Goal: Task Accomplishment & Management: Manage account settings

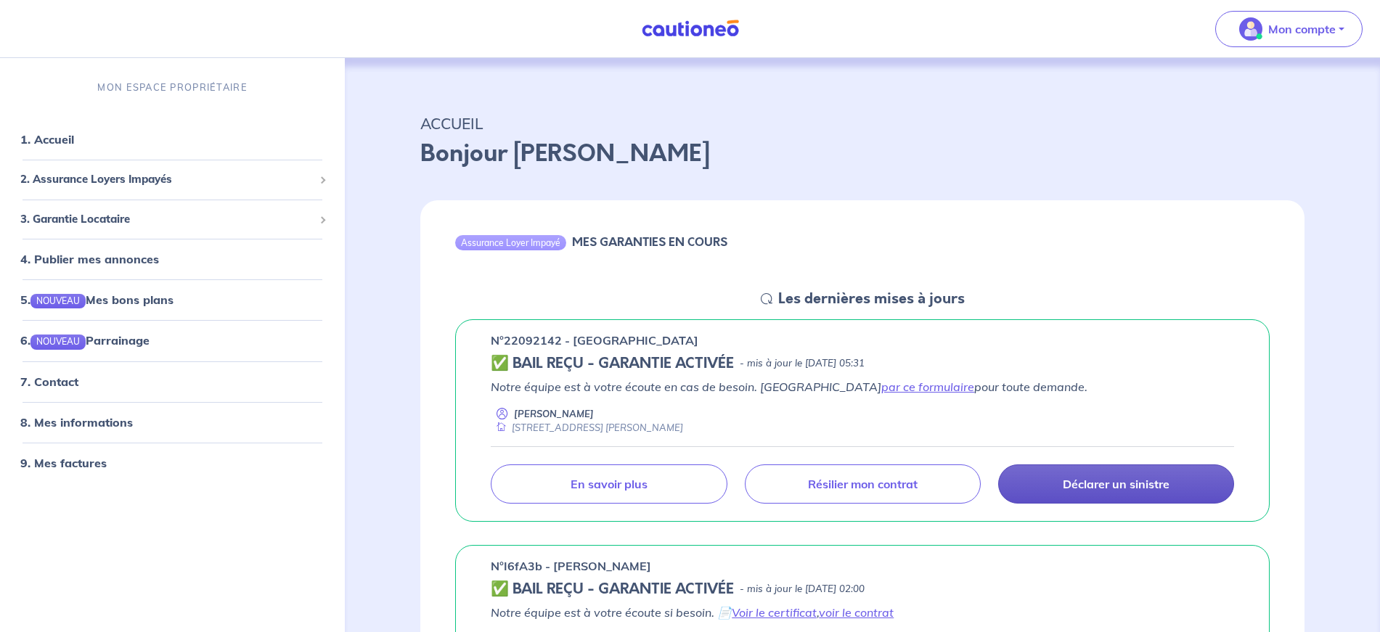
click at [1114, 493] on link "Déclarer un sinistre" at bounding box center [1116, 483] width 236 height 39
click at [1101, 488] on p "Déclarer un sinistre" at bounding box center [1116, 484] width 107 height 15
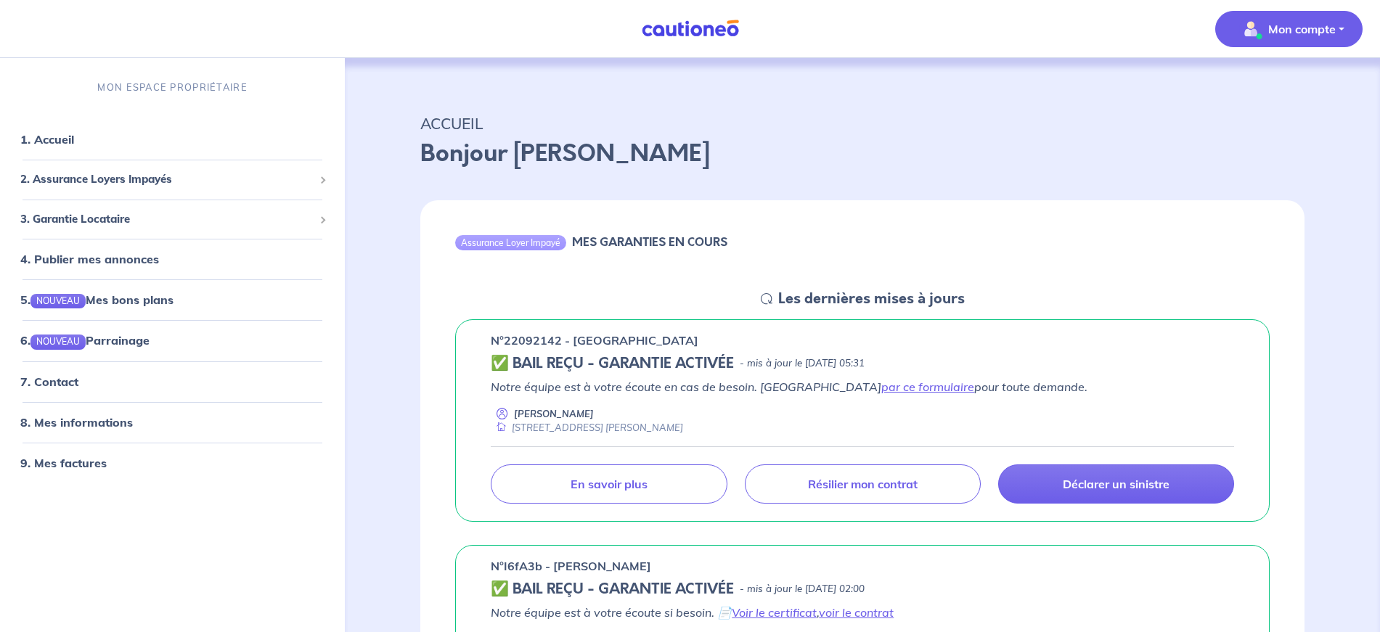
click at [1292, 24] on p "Mon compte" at bounding box center [1301, 28] width 67 height 17
click at [136, 178] on span "2. Assurance Loyers Impayés" at bounding box center [166, 179] width 293 height 17
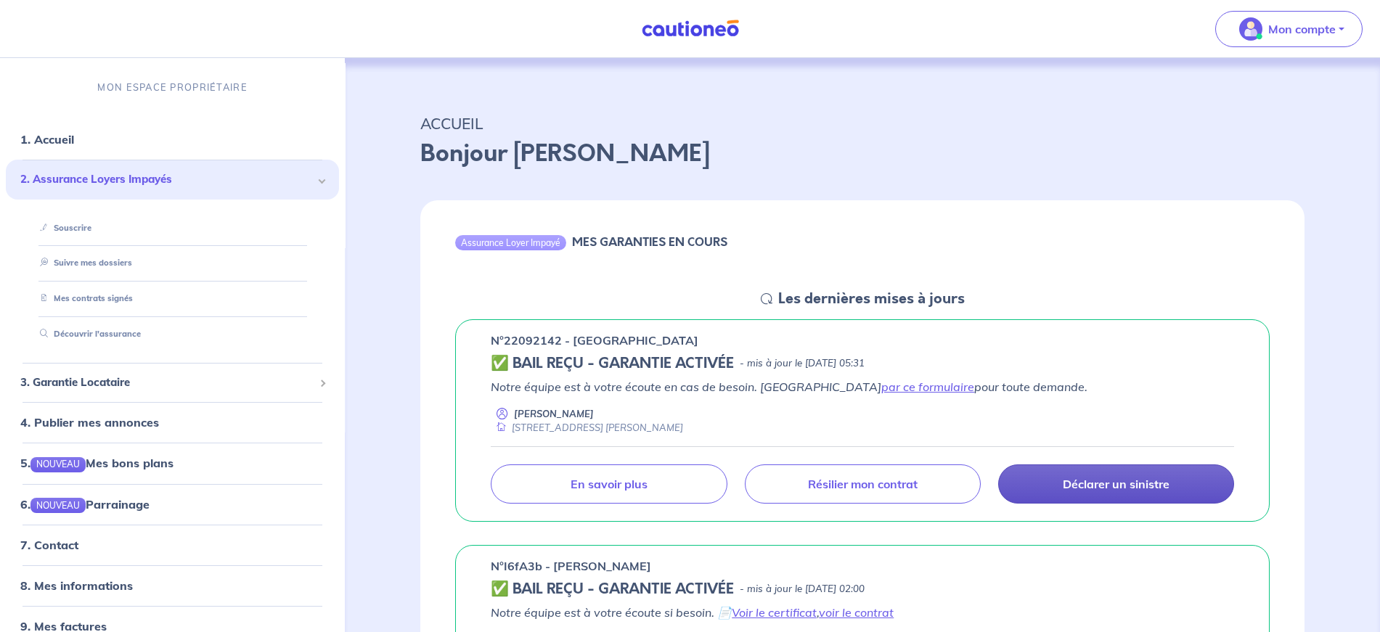
click at [1112, 483] on p "Déclarer un sinistre" at bounding box center [1116, 484] width 107 height 15
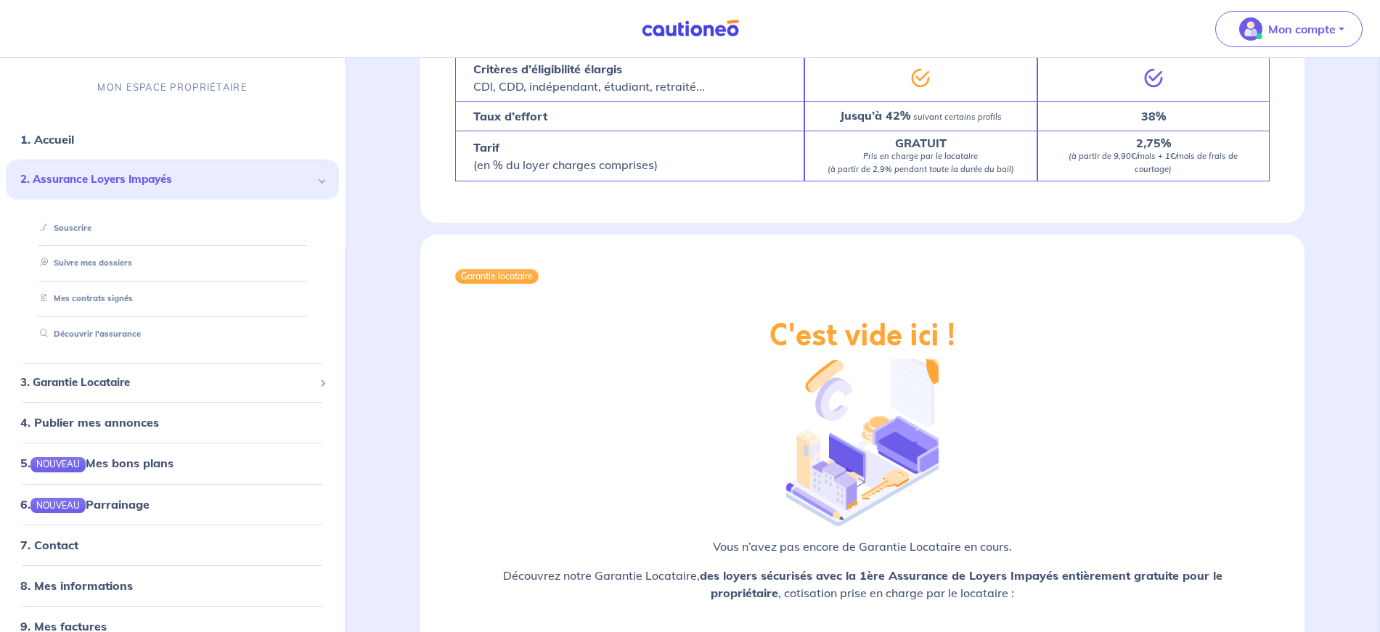
scroll to position [2144, 0]
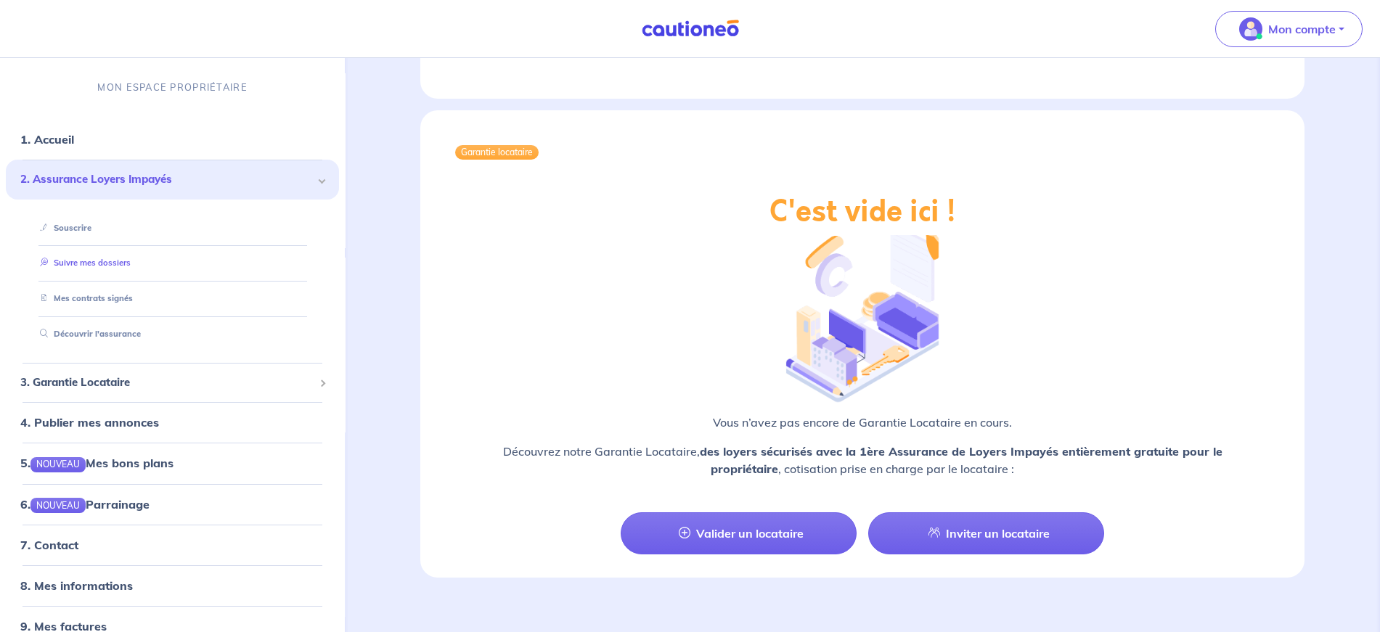
click at [107, 258] on link "Suivre mes dossiers" at bounding box center [82, 263] width 97 height 10
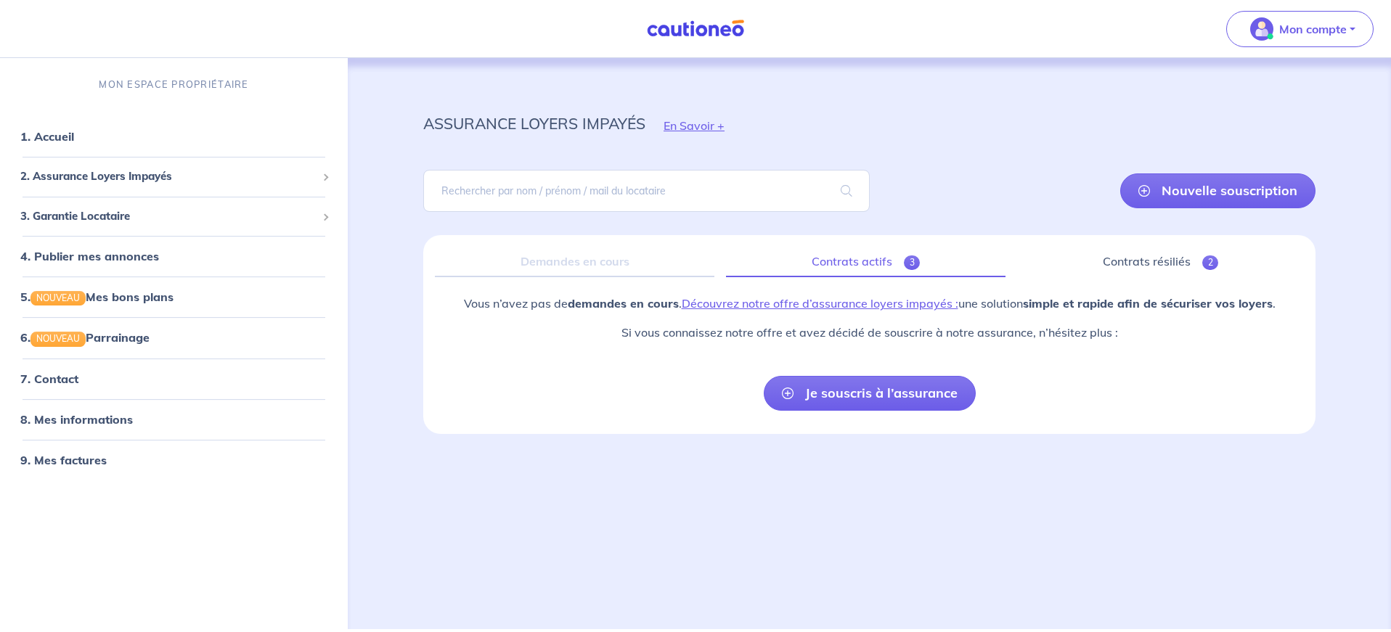
click at [880, 263] on link "Contrats actifs 3" at bounding box center [865, 262] width 279 height 30
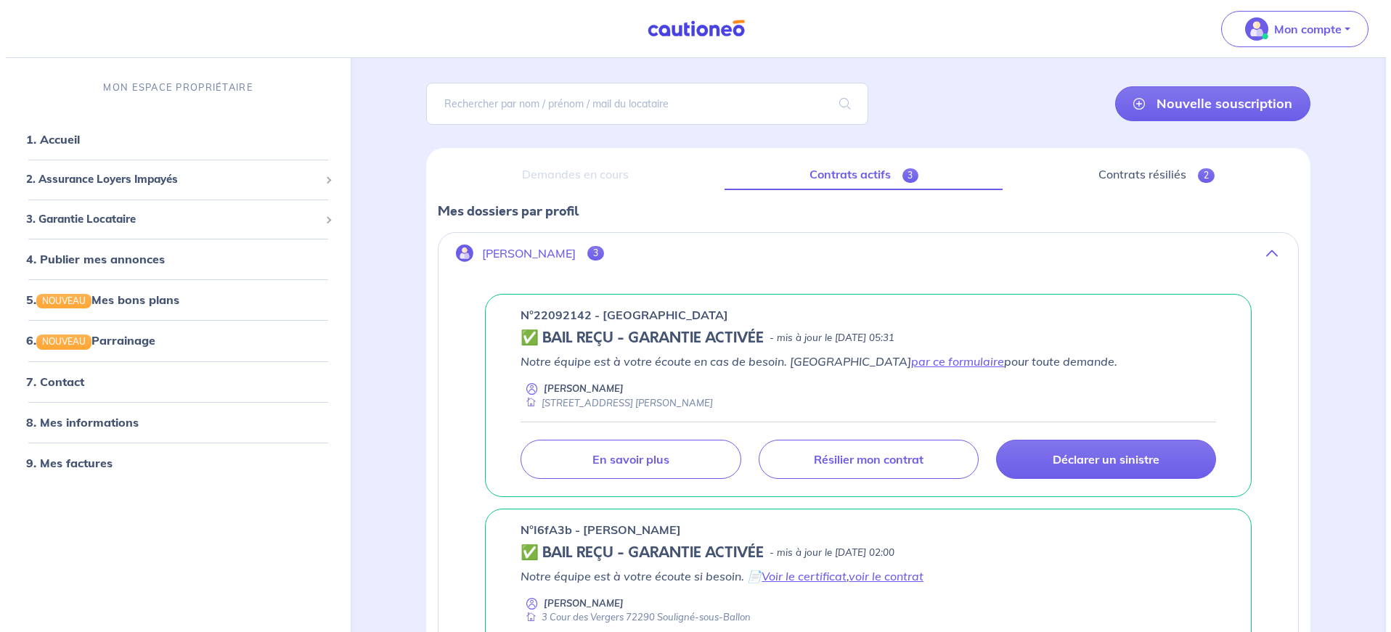
scroll to position [160, 0]
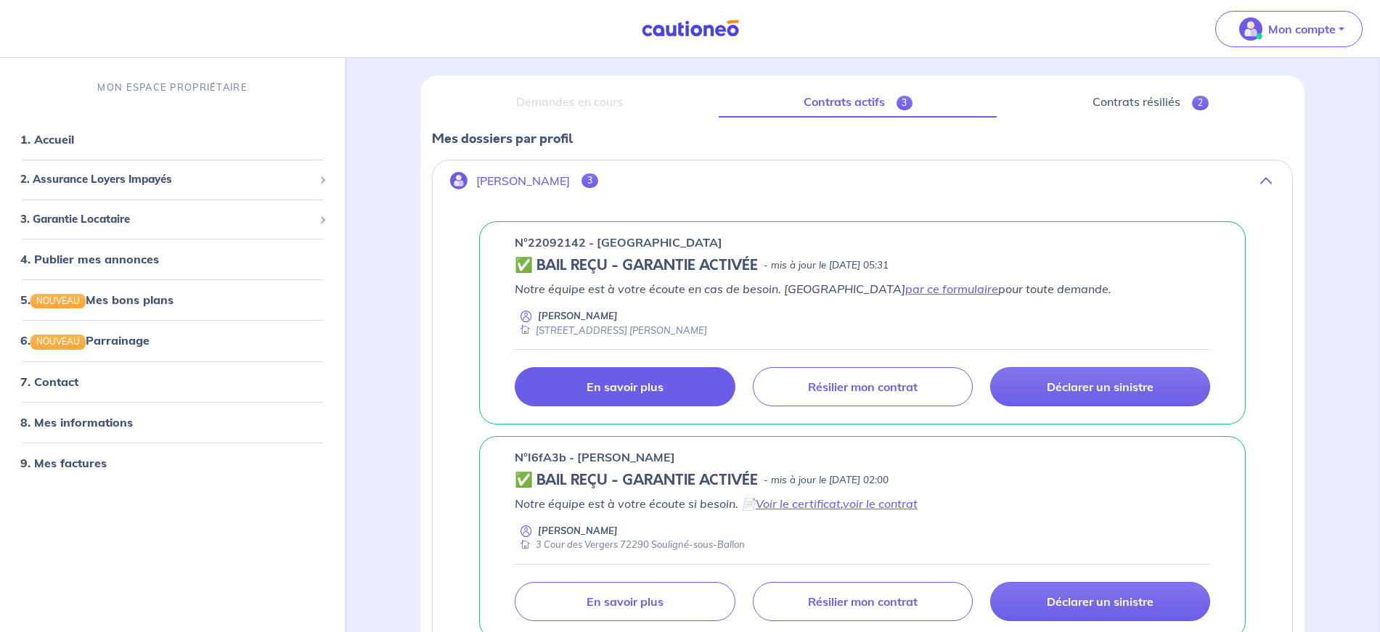
click at [671, 380] on link "En savoir plus" at bounding box center [625, 386] width 220 height 39
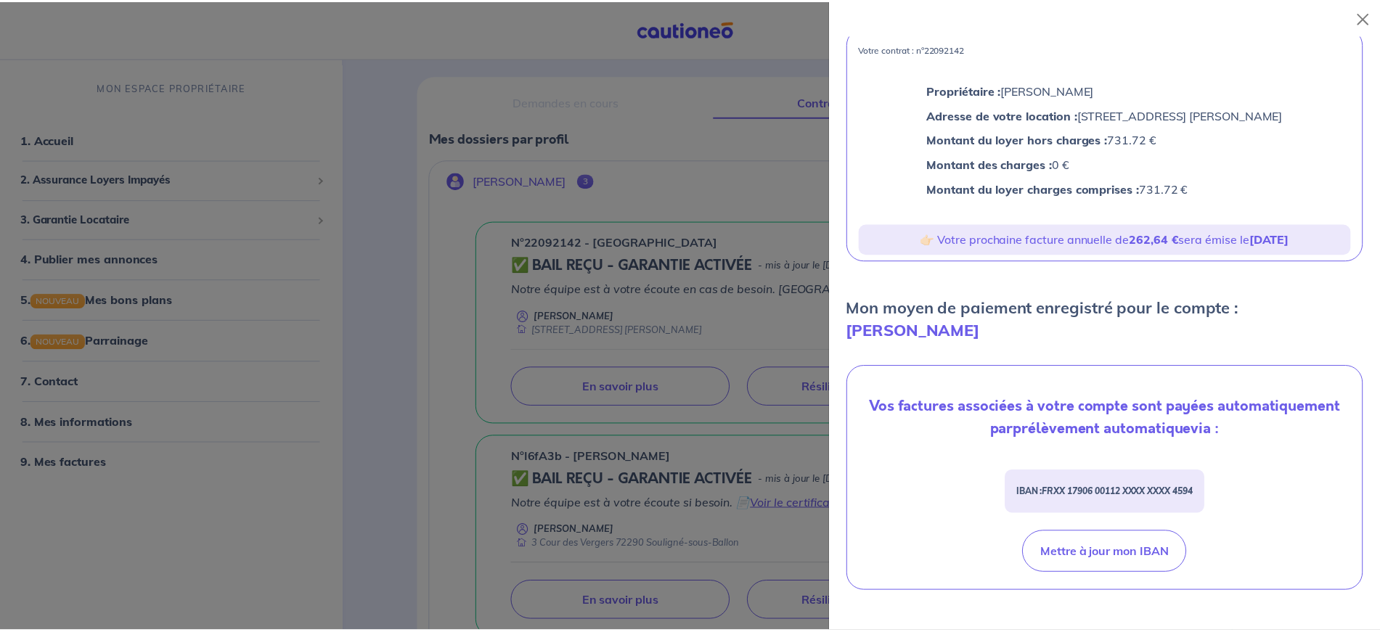
scroll to position [0, 0]
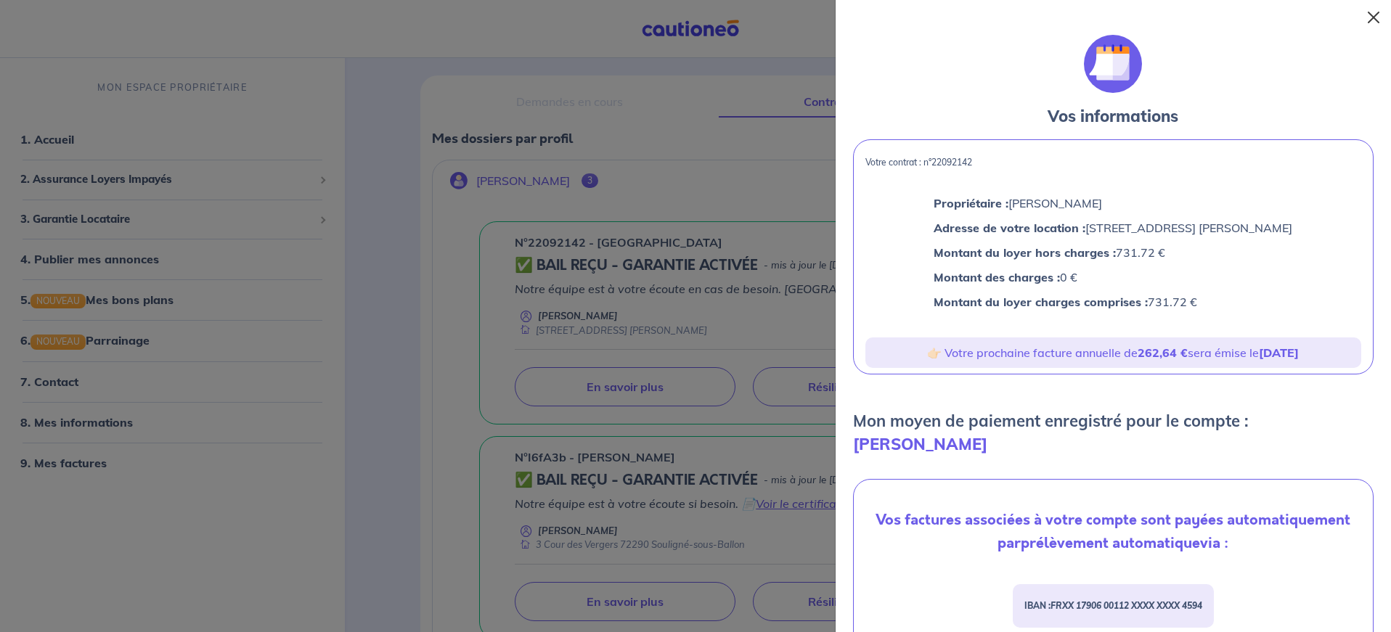
click at [1380, 17] on button "Close" at bounding box center [1373, 17] width 23 height 23
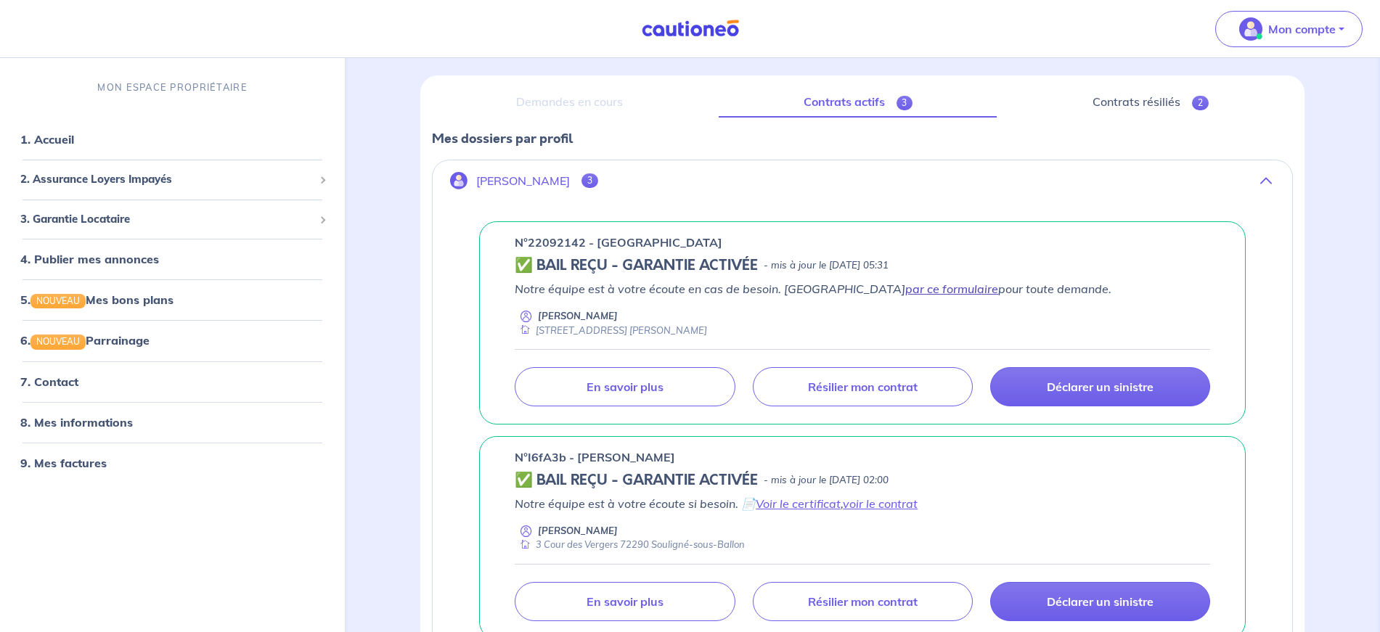
click at [905, 291] on link "par ce formulaire" at bounding box center [951, 289] width 93 height 15
click at [1120, 104] on link "Contrats résiliés 2" at bounding box center [1150, 102] width 285 height 30
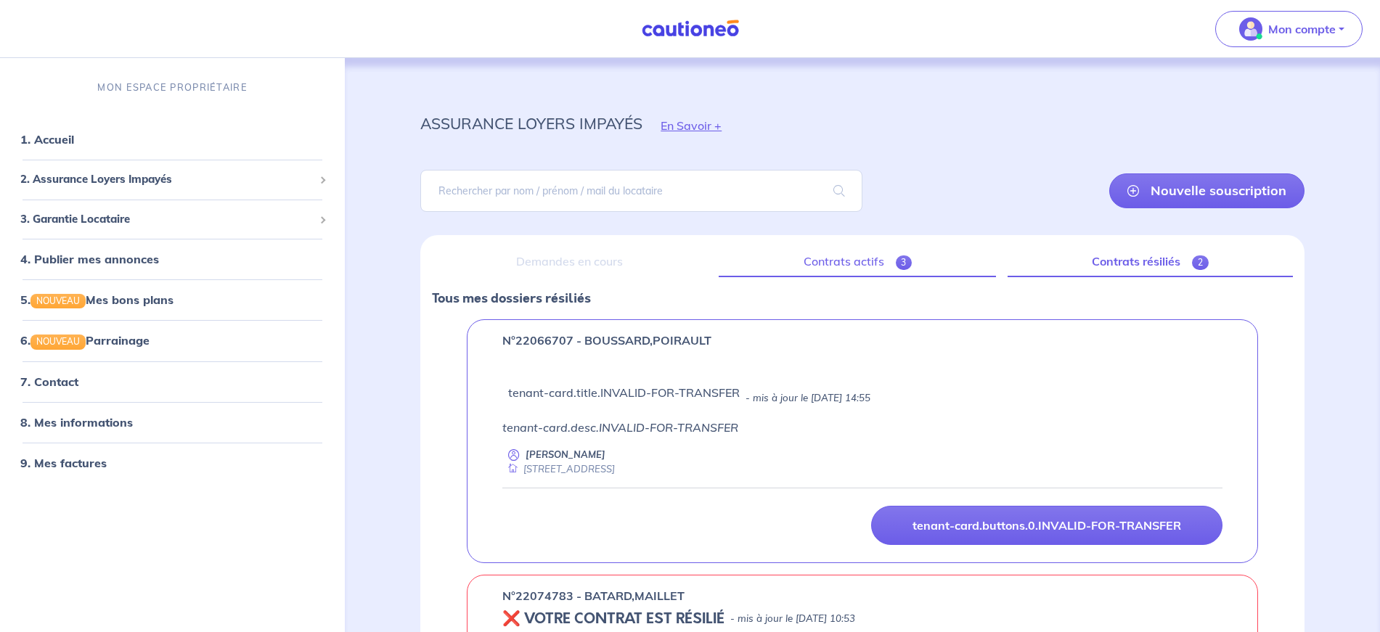
click at [848, 258] on link "Contrats actifs 3" at bounding box center [857, 262] width 277 height 30
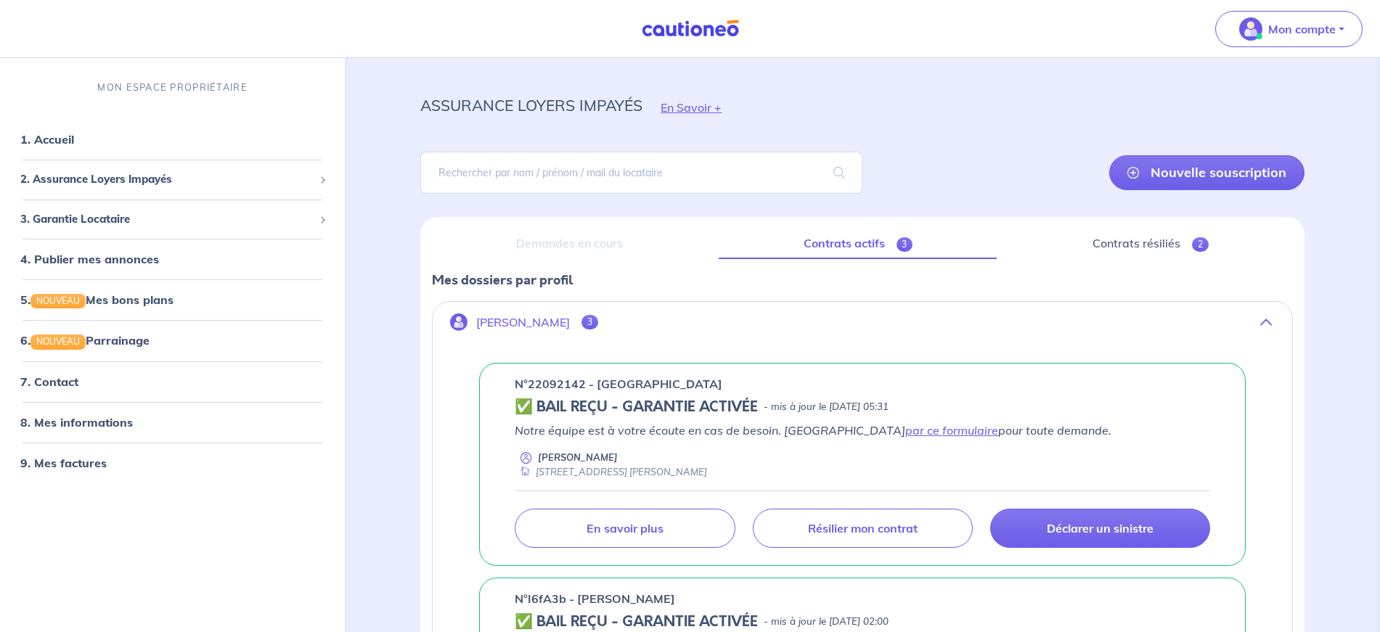
scroll to position [71, 0]
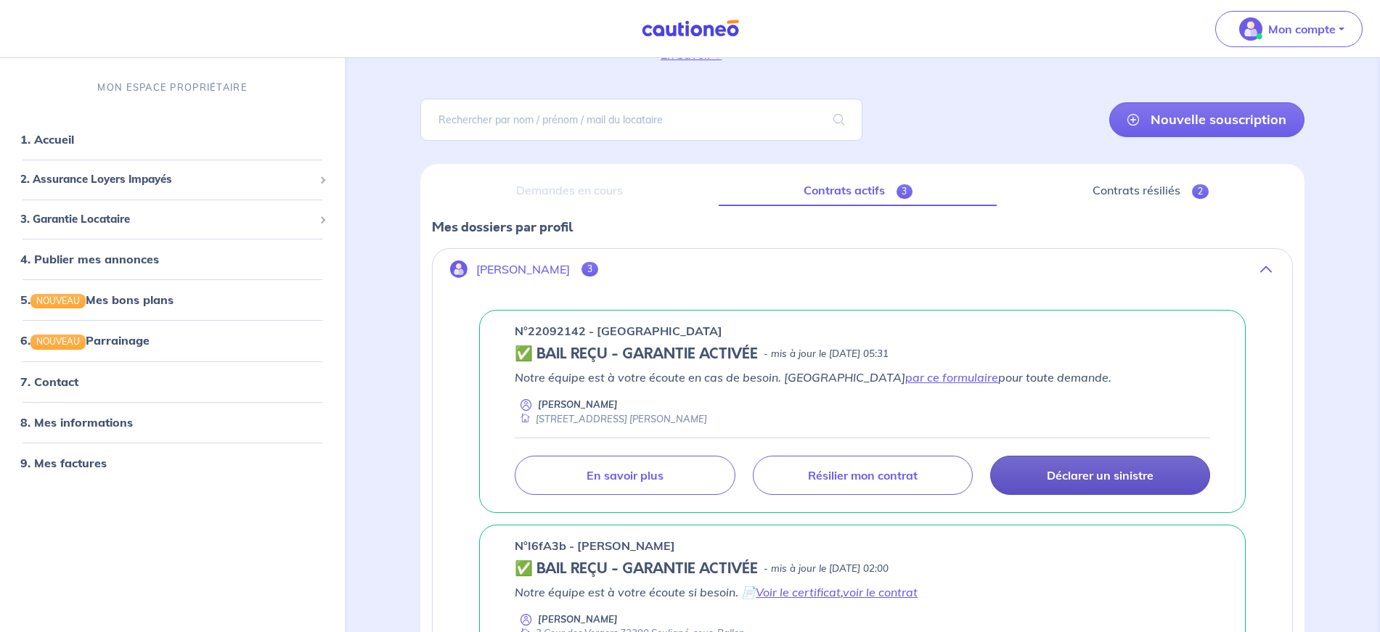
click at [1141, 484] on link "Déclarer un sinistre" at bounding box center [1100, 475] width 220 height 39
click at [517, 265] on p "[PERSON_NAME]" at bounding box center [523, 270] width 94 height 14
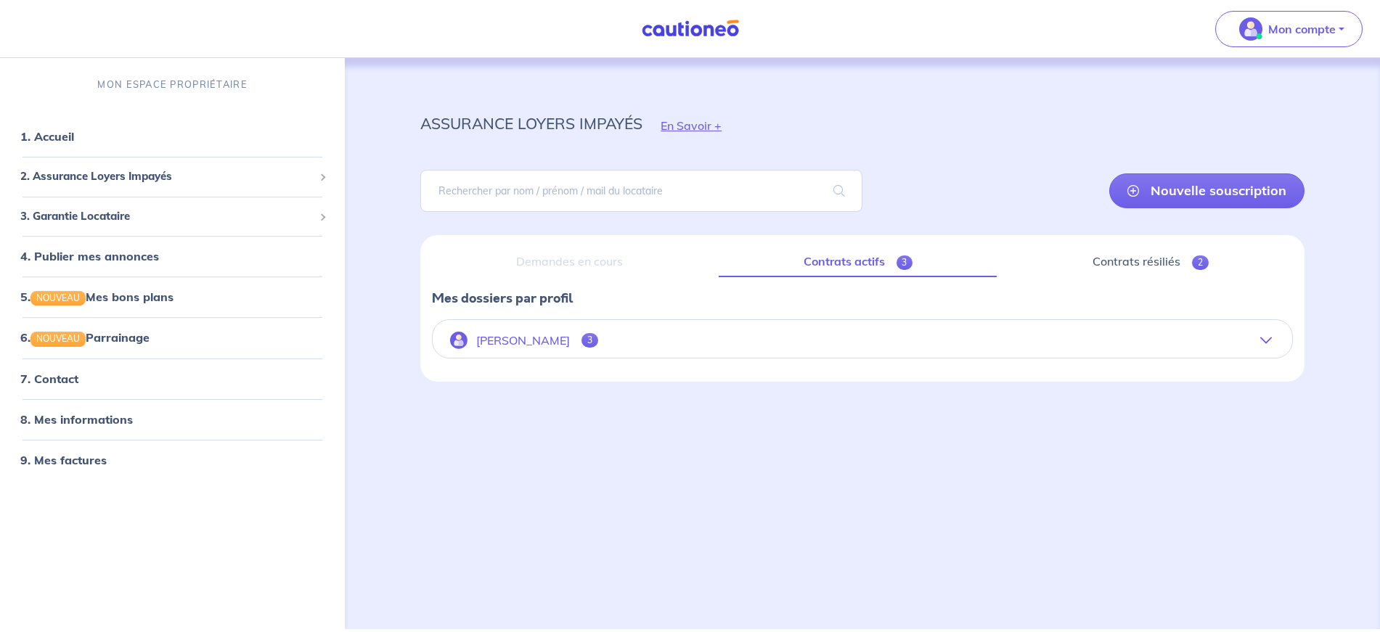
scroll to position [0, 0]
click at [522, 340] on p "[PERSON_NAME]" at bounding box center [526, 341] width 94 height 14
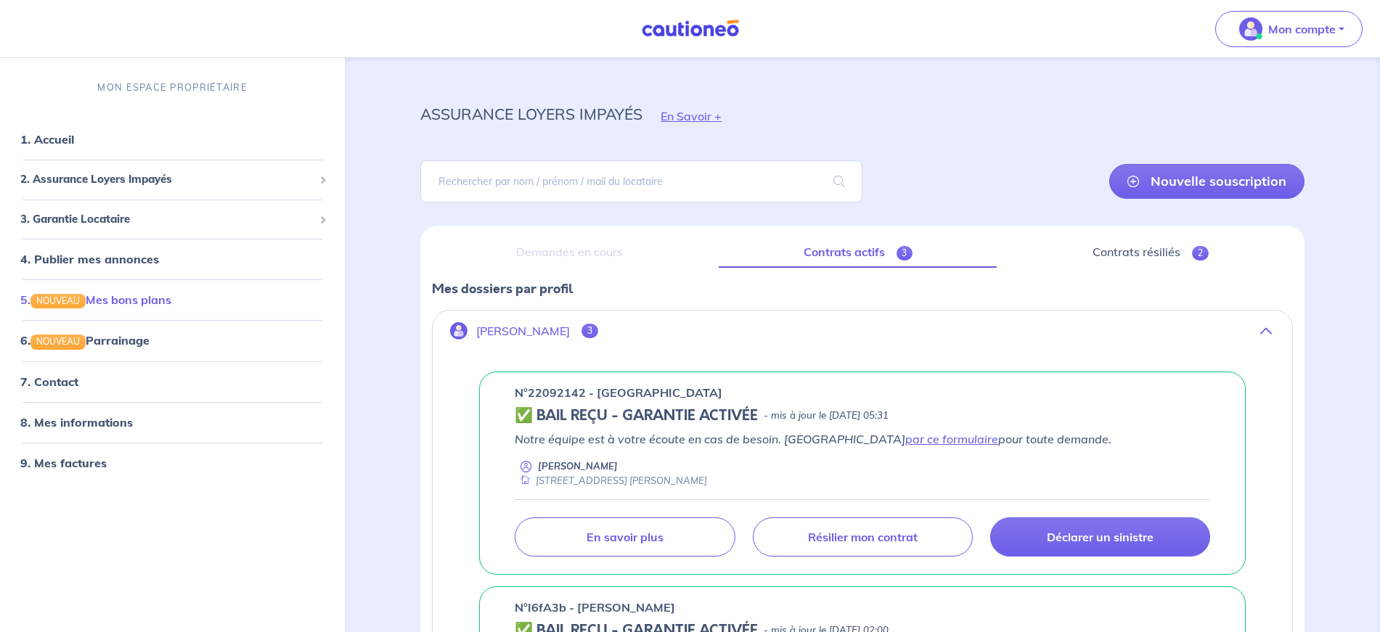
scroll to position [131, 0]
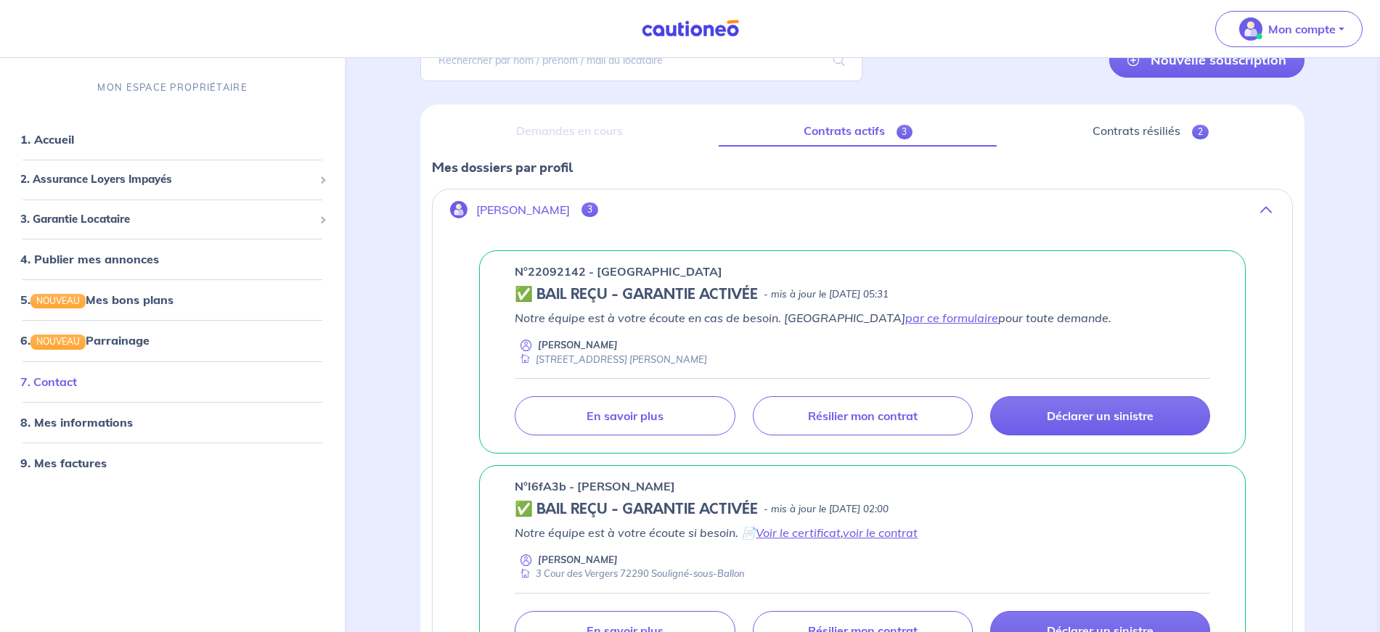
click at [77, 382] on link "7. Contact" at bounding box center [48, 381] width 57 height 15
click at [134, 184] on span "2. Assurance Loyers Impayés" at bounding box center [166, 179] width 293 height 17
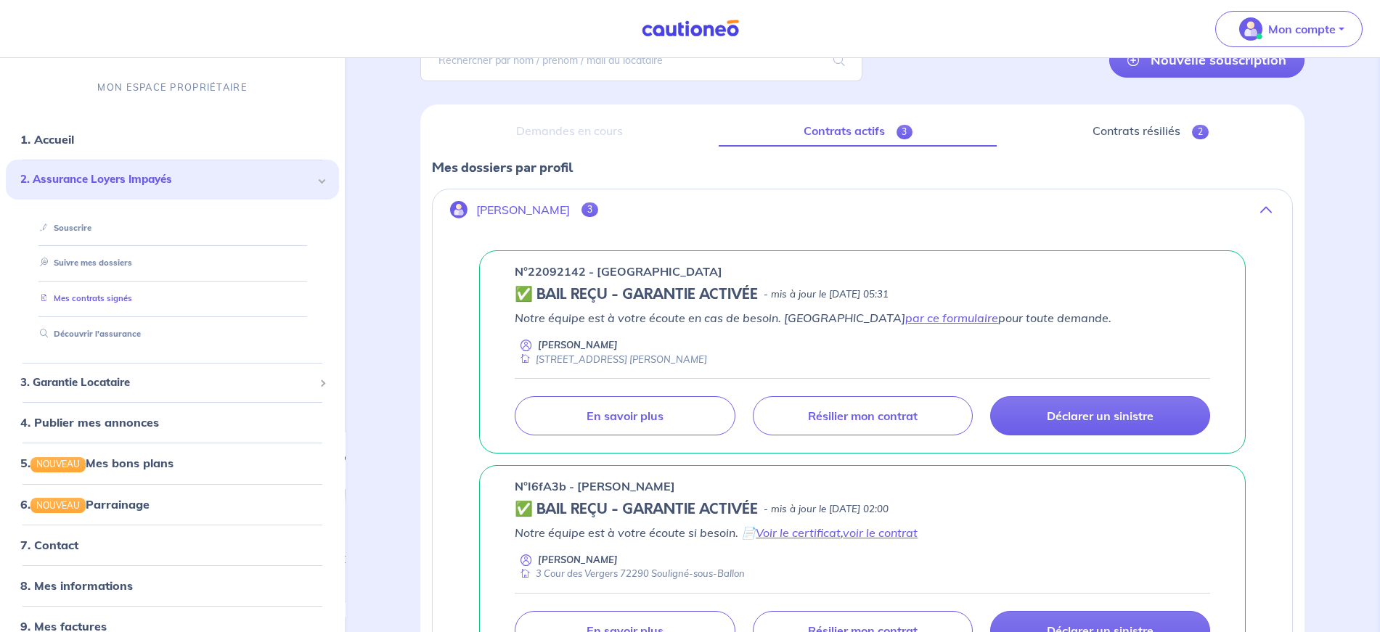
click at [91, 295] on link "Mes contrats signés" at bounding box center [83, 298] width 98 height 10
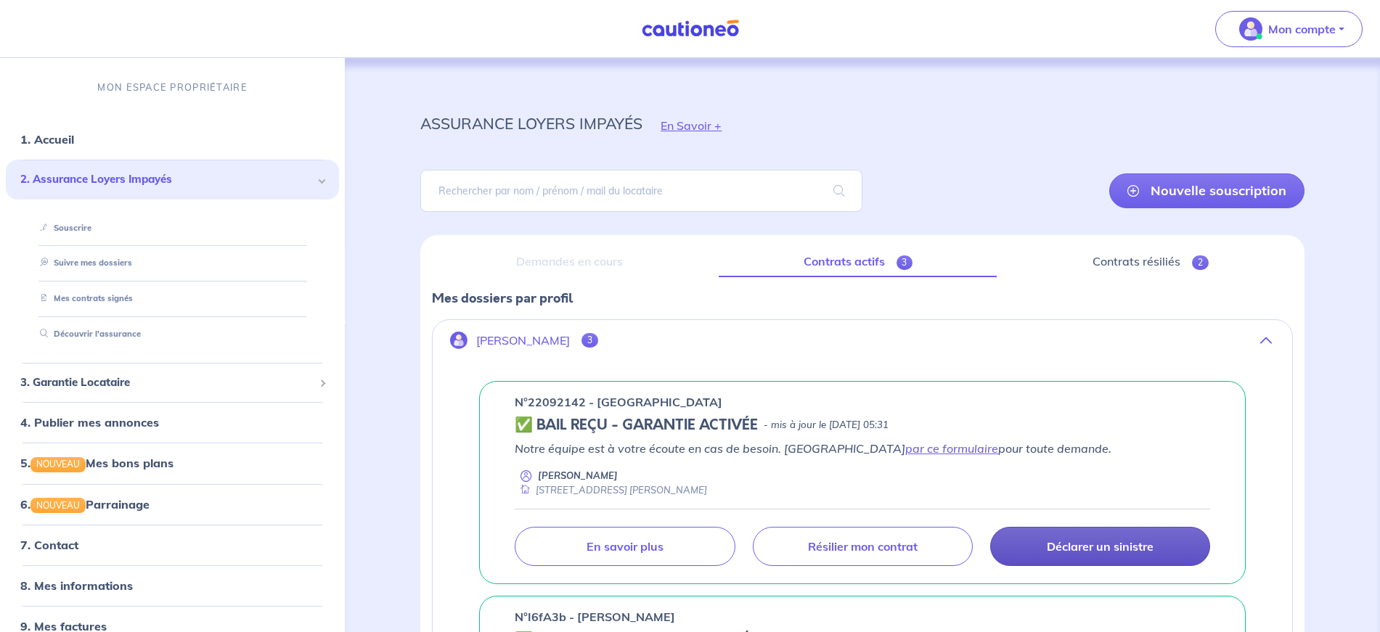
click at [1105, 552] on p "Déclarer un sinistre" at bounding box center [1100, 546] width 107 height 15
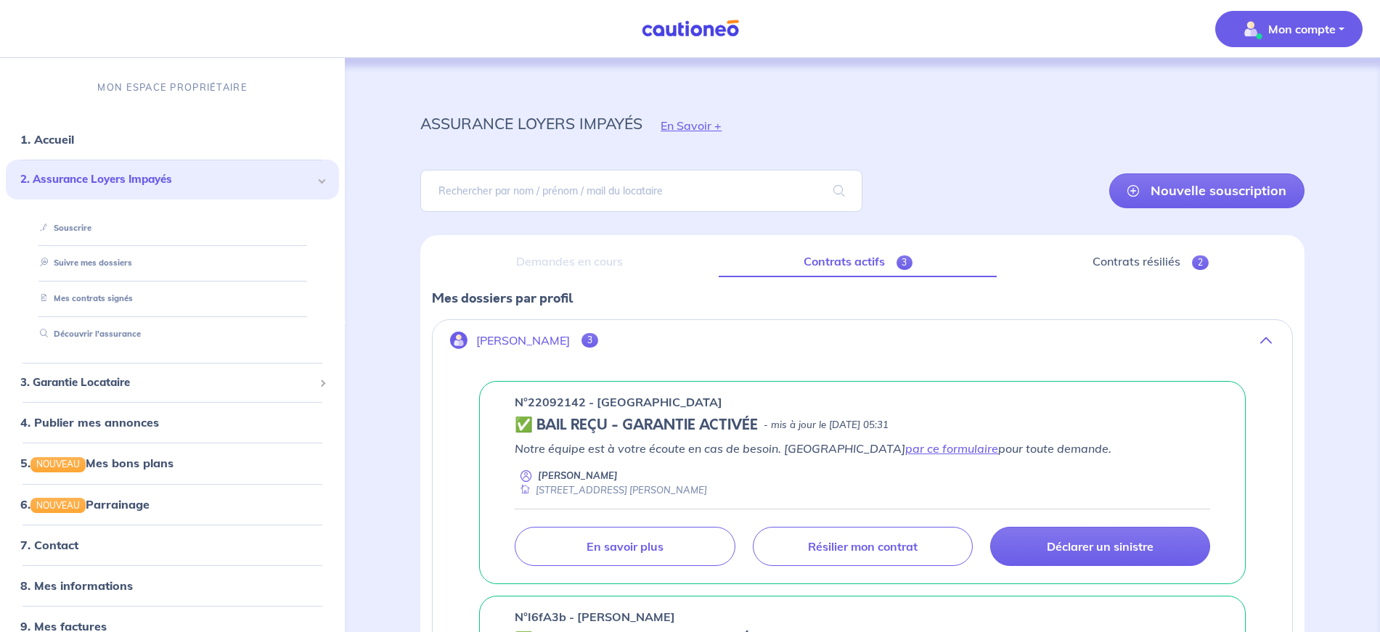
click at [1291, 28] on p "Mon compte" at bounding box center [1301, 28] width 67 height 17
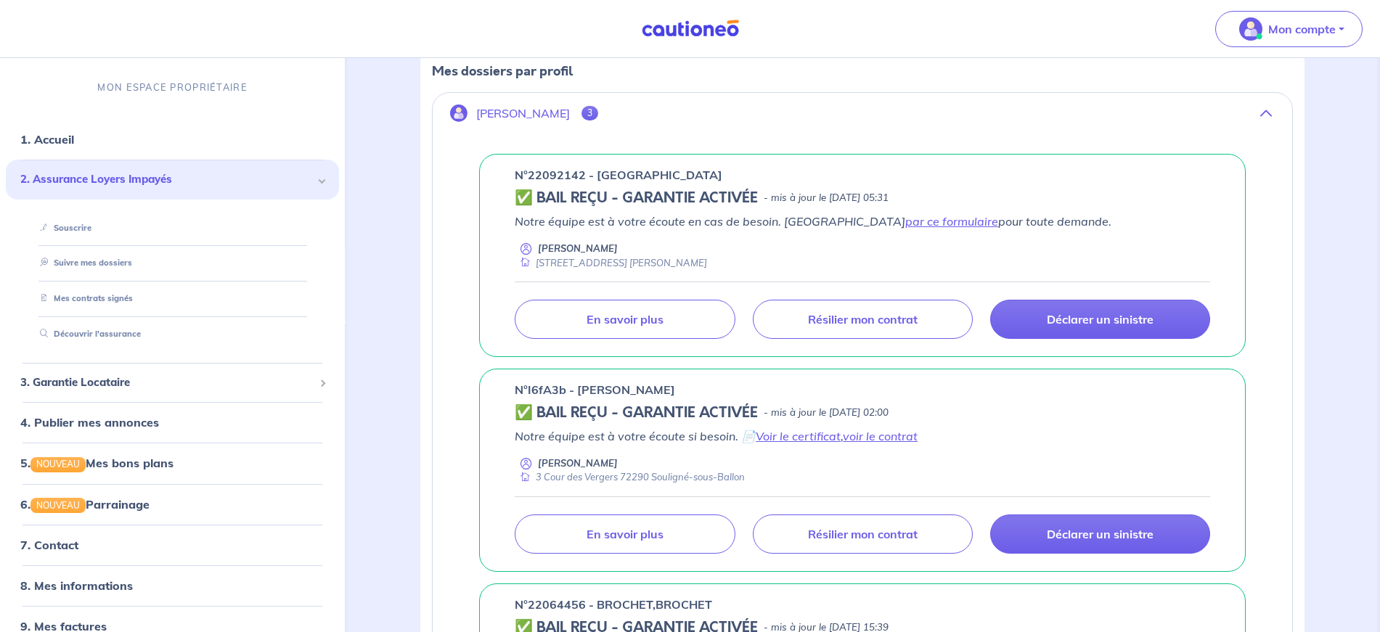
scroll to position [341, 0]
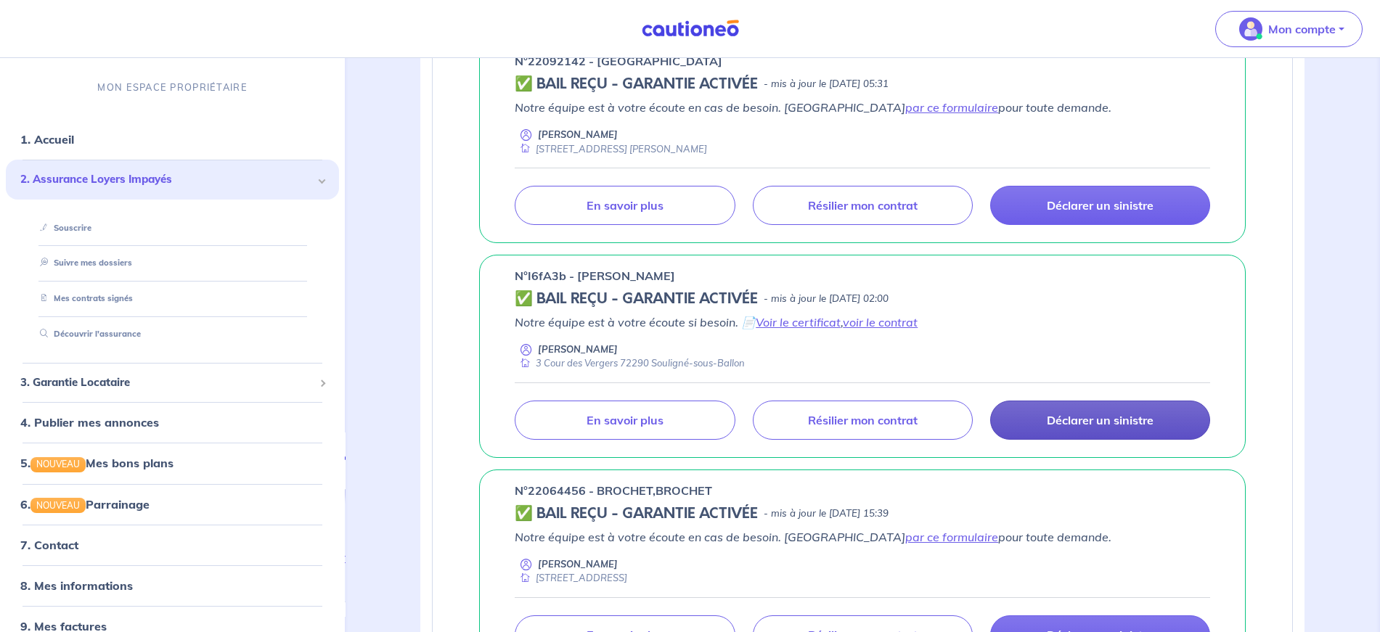
click at [1069, 425] on p "Déclarer un sinistre" at bounding box center [1100, 420] width 107 height 15
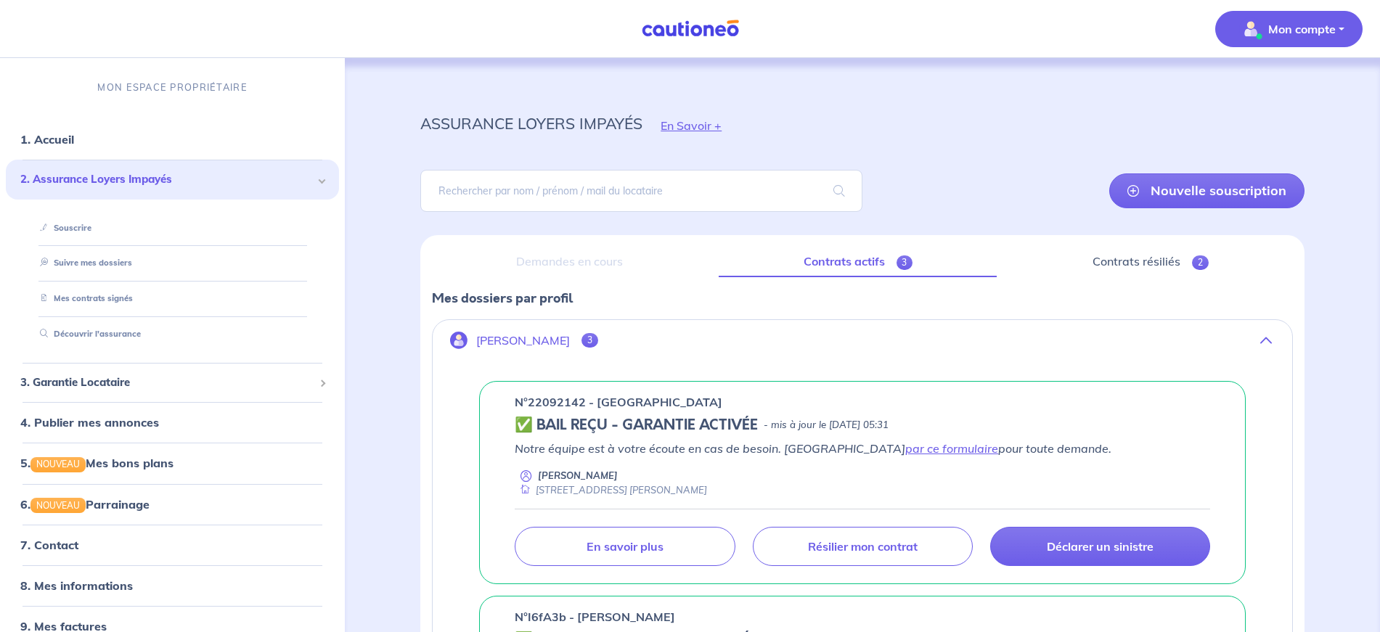
click at [1303, 33] on p "Mon compte" at bounding box center [1301, 28] width 67 height 17
click at [1279, 94] on link "Mes informations" at bounding box center [1274, 89] width 117 height 23
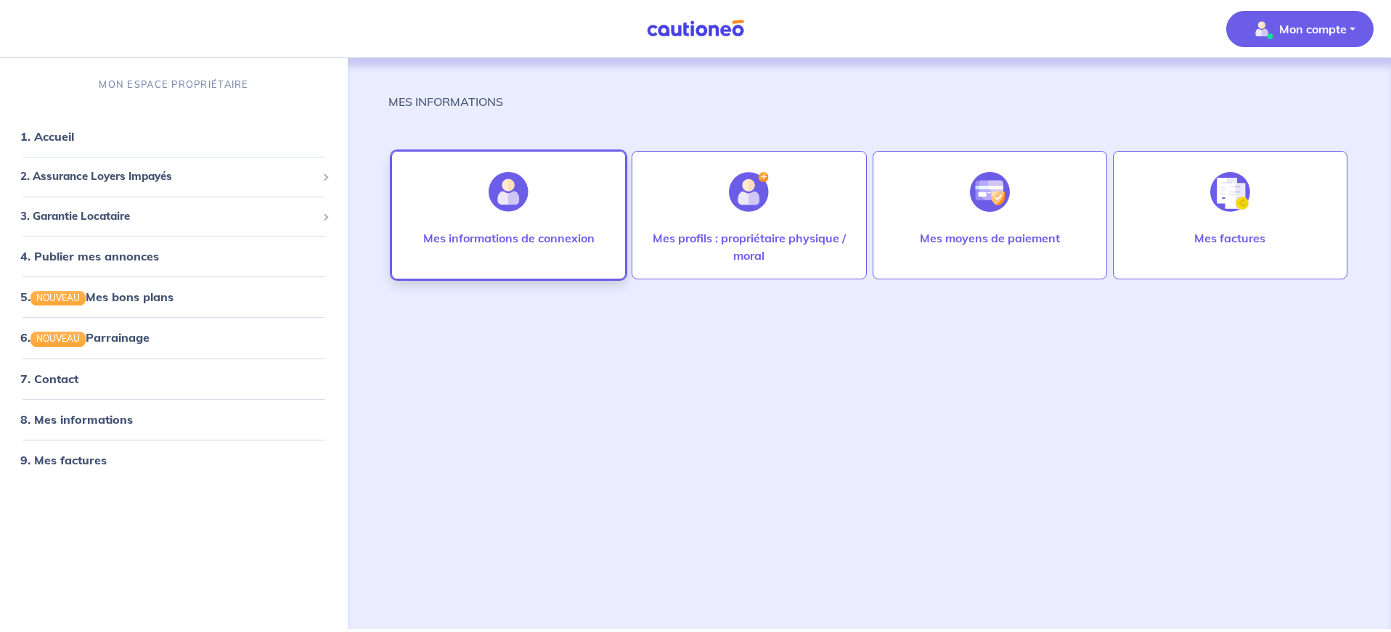
click at [499, 208] on img at bounding box center [508, 192] width 40 height 40
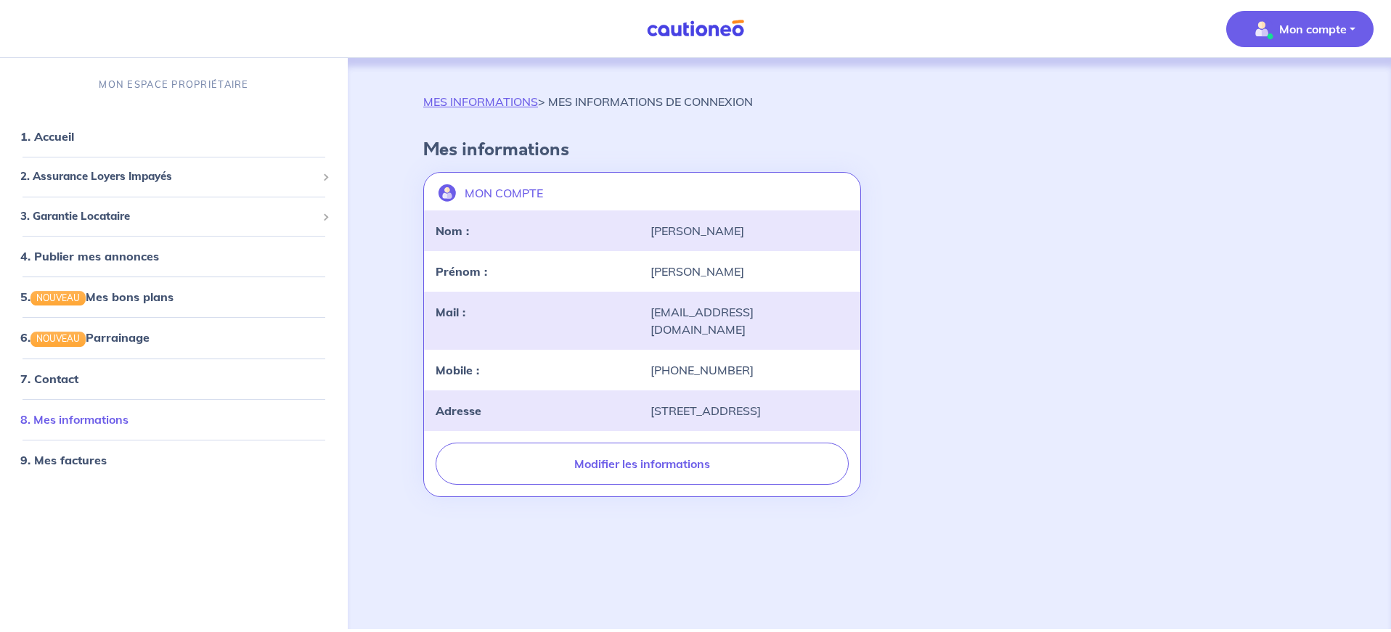
click at [86, 419] on link "8. Mes informations" at bounding box center [74, 419] width 108 height 15
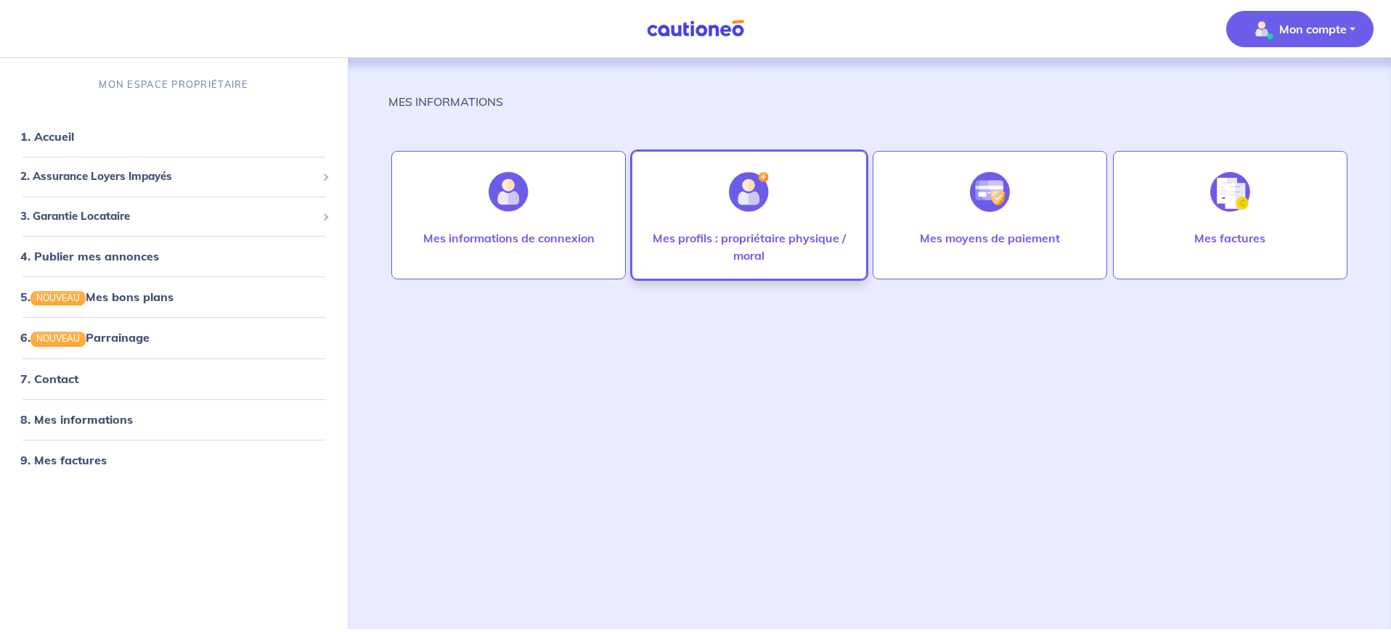
click at [762, 195] on img at bounding box center [749, 192] width 40 height 40
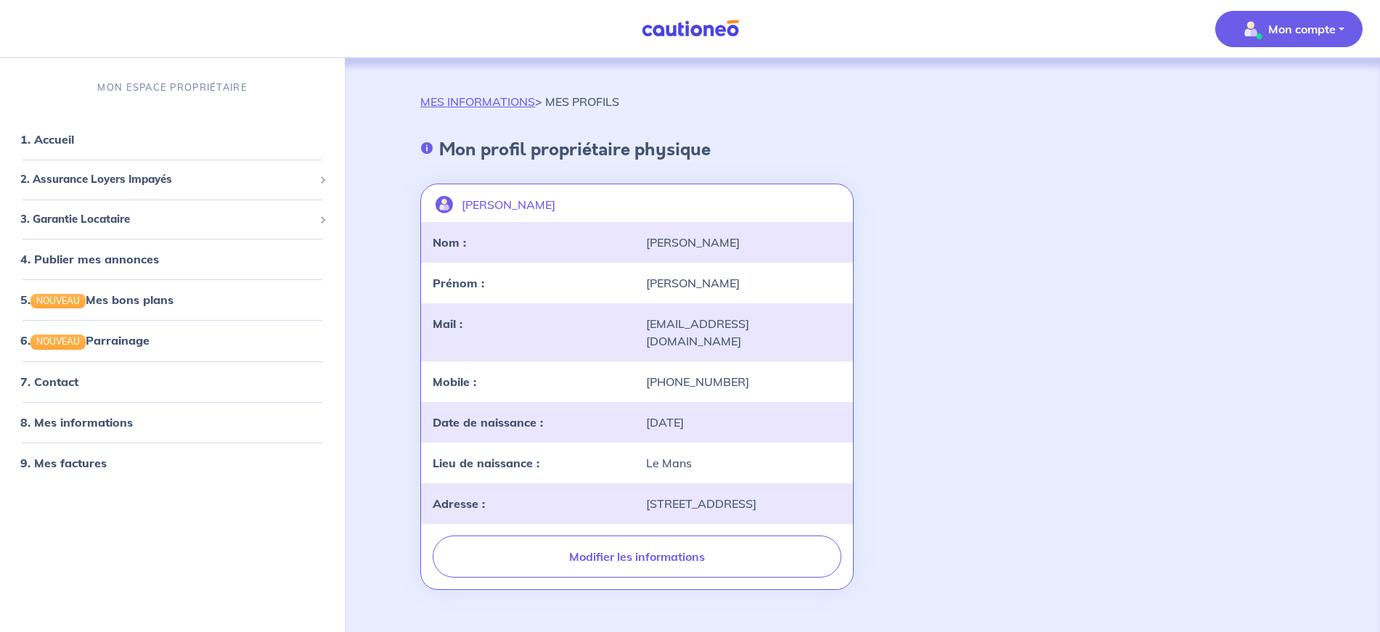
click at [1306, 32] on p "Mon compte" at bounding box center [1301, 28] width 67 height 17
click at [1282, 88] on link "Mes informations" at bounding box center [1274, 89] width 117 height 23
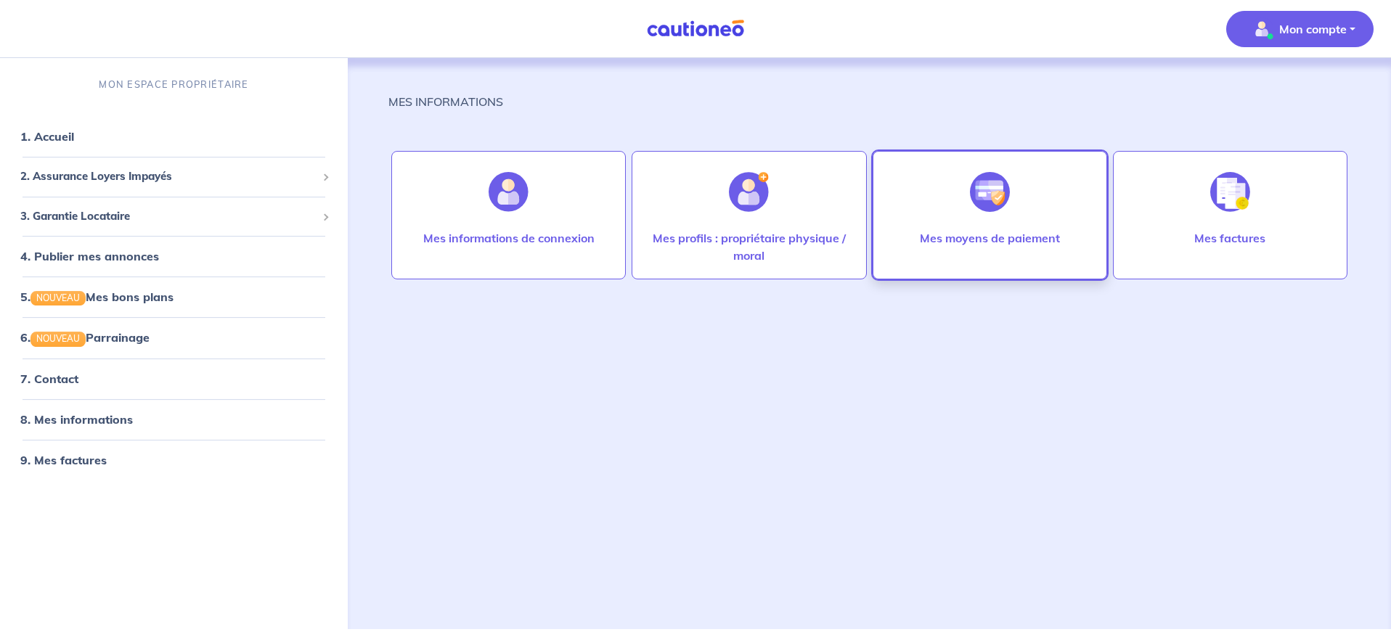
click at [984, 203] on img at bounding box center [990, 192] width 40 height 40
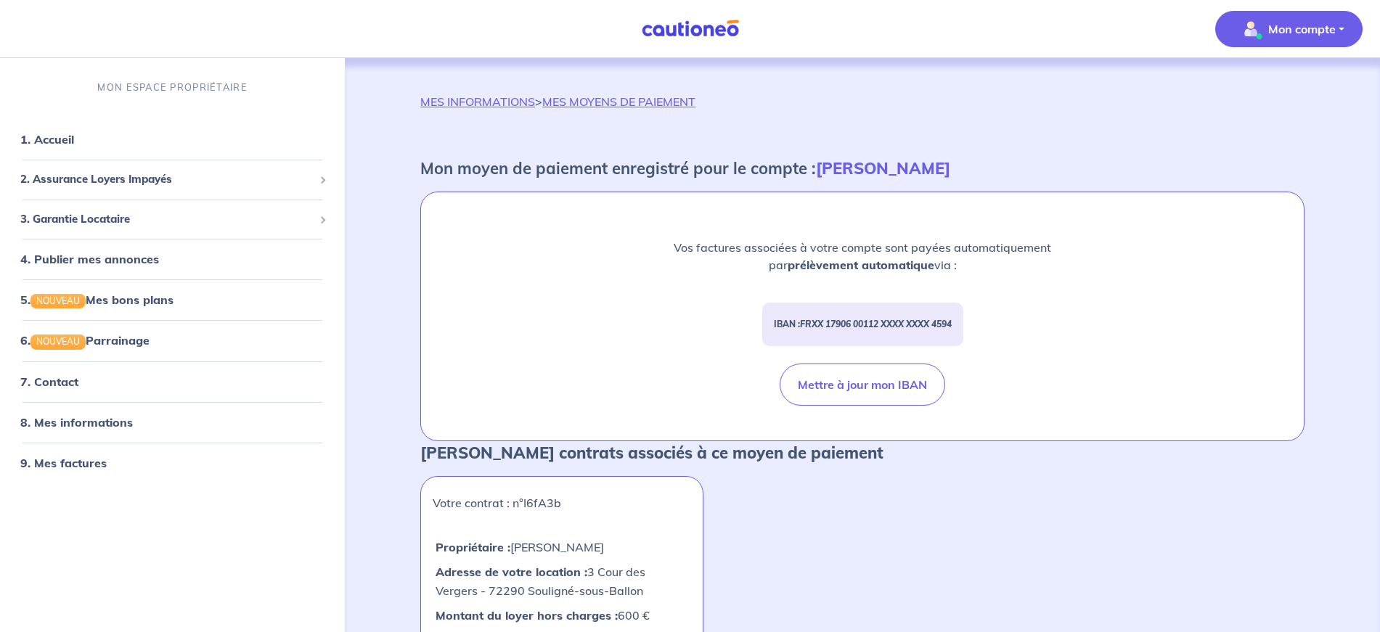
click at [1294, 25] on p "Mon compte" at bounding box center [1301, 28] width 67 height 17
click at [1274, 90] on link "Mes informations" at bounding box center [1274, 89] width 117 height 23
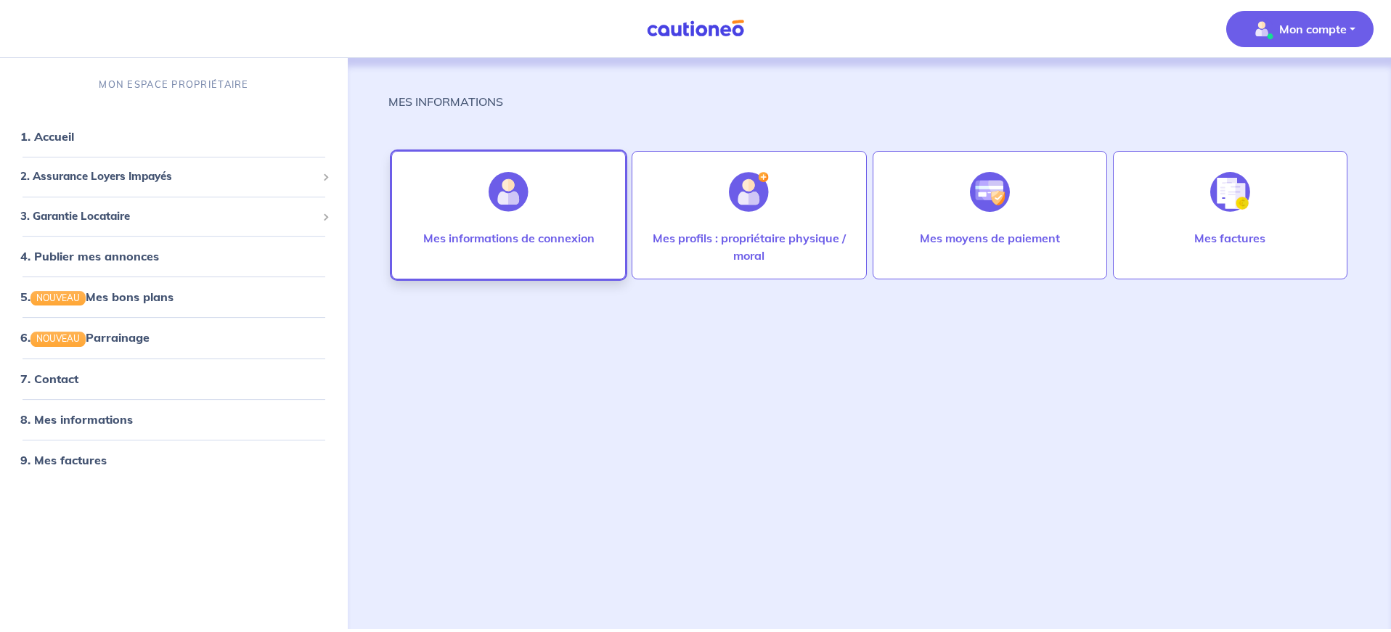
click at [533, 218] on div at bounding box center [508, 192] width 63 height 75
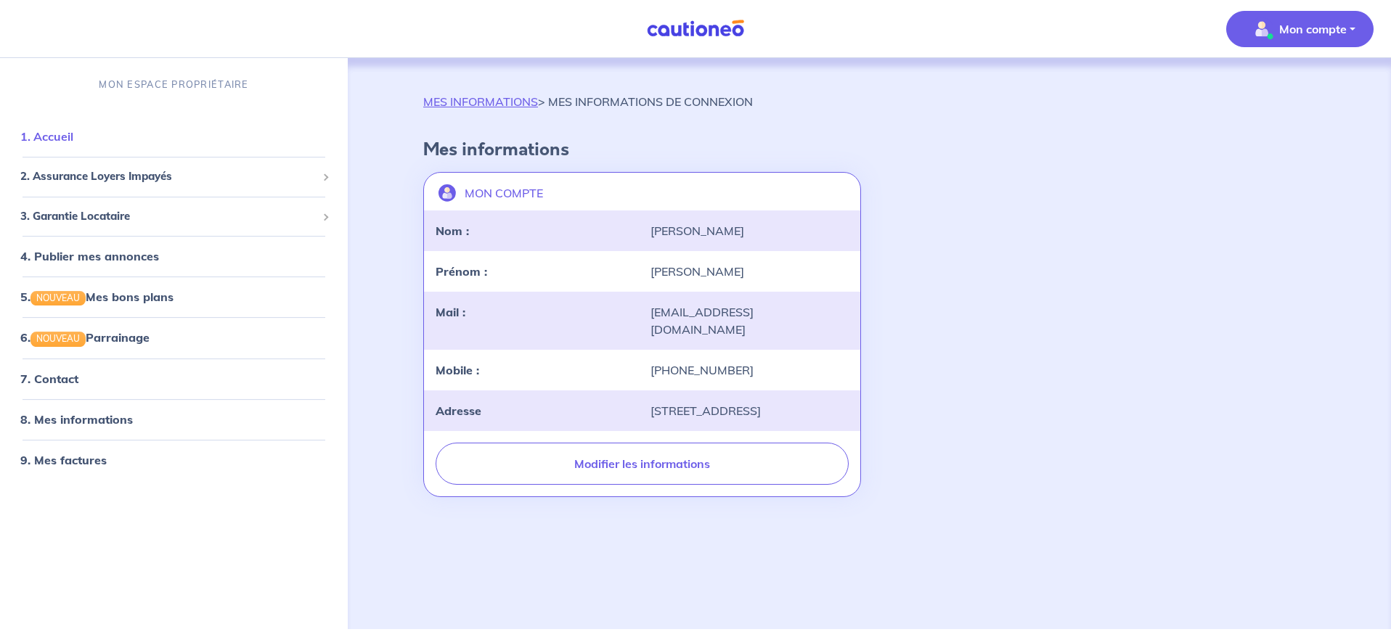
click at [54, 130] on link "1. Accueil" at bounding box center [46, 136] width 53 height 15
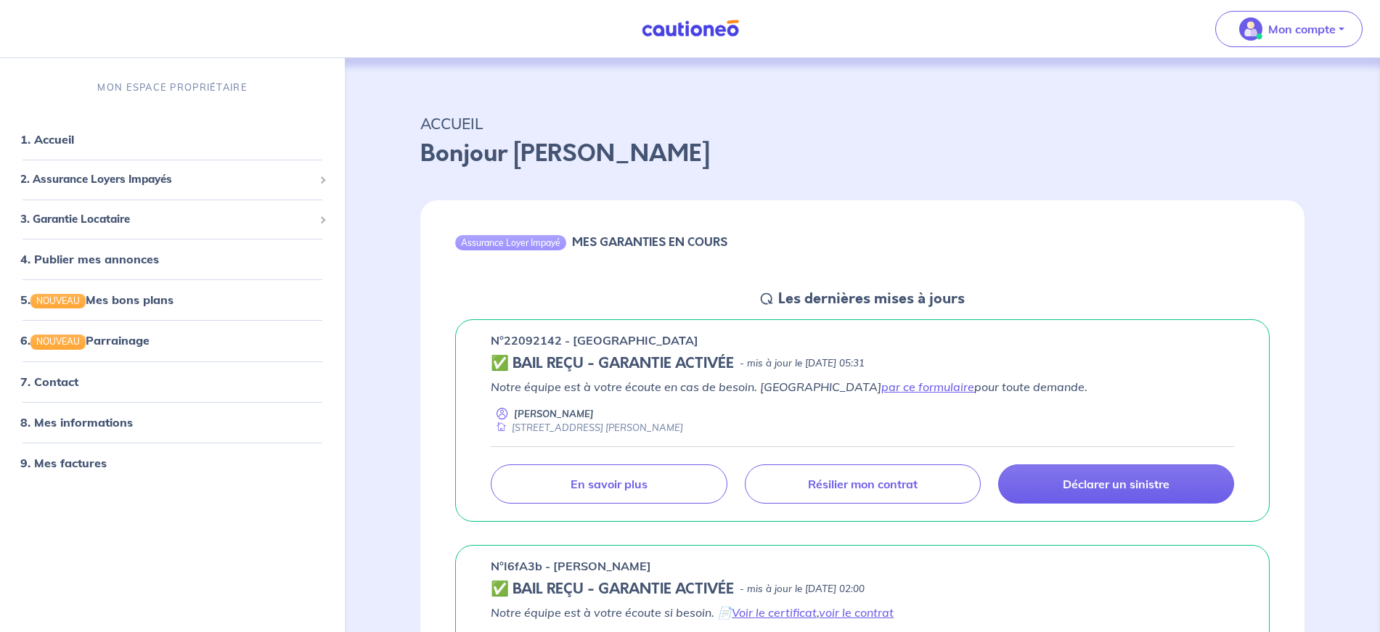
click at [548, 361] on h5 "✅ BAIL REÇU - GARANTIE ACTIVÉE" at bounding box center [612, 363] width 243 height 17
click at [585, 337] on p "n°22092142 - [GEOGRAPHIC_DATA]" at bounding box center [595, 340] width 208 height 17
click at [586, 336] on p "n°22092142 - [GEOGRAPHIC_DATA]" at bounding box center [595, 340] width 208 height 17
click at [607, 366] on h5 "✅ BAIL REÇU - GARANTIE ACTIVÉE" at bounding box center [612, 363] width 243 height 17
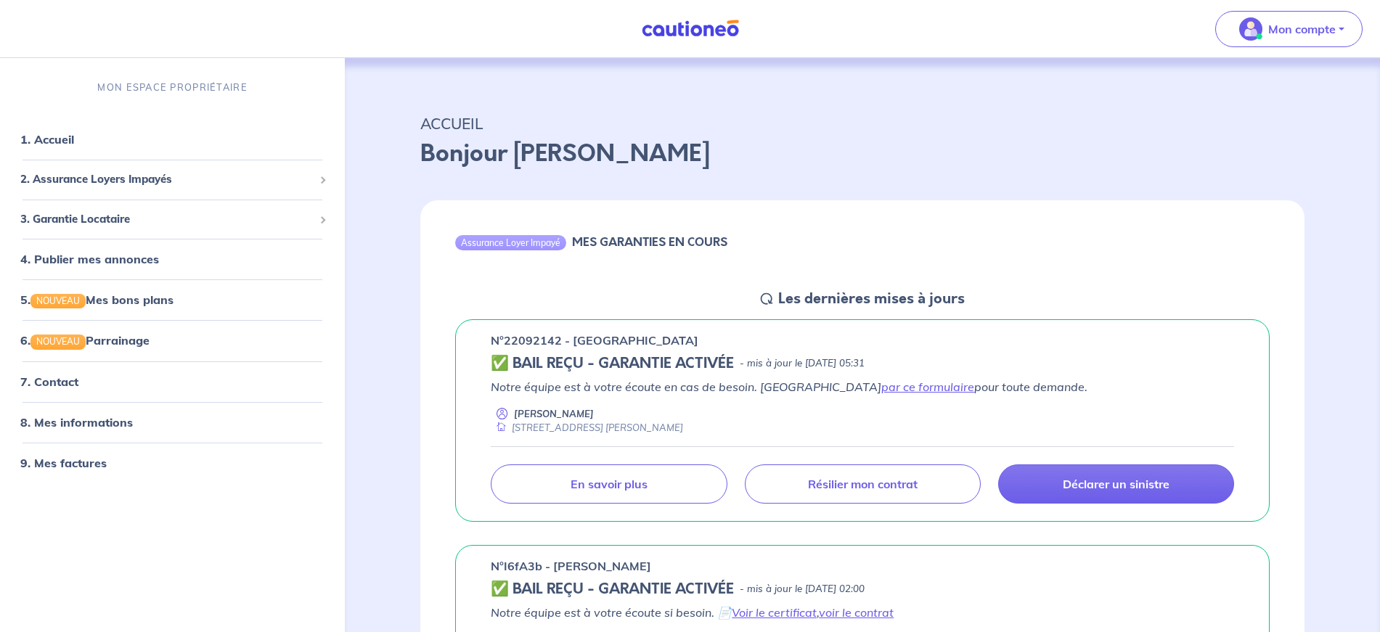
click at [613, 401] on div "Notre équipe est à votre écoute en cas de besoin. Passez par ce formulaire pour…" at bounding box center [862, 406] width 743 height 57
click at [605, 430] on div "[STREET_ADDRESS] [PERSON_NAME]" at bounding box center [587, 428] width 192 height 14
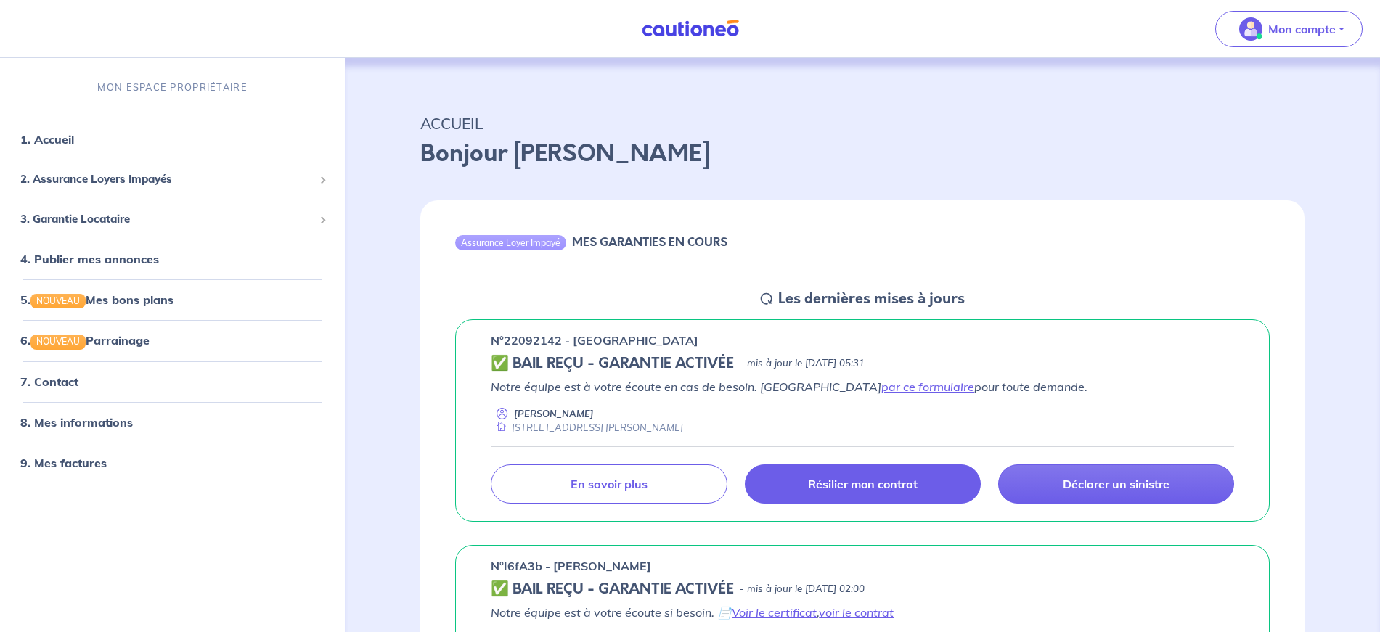
click at [893, 497] on link "Résilier mon contrat" at bounding box center [863, 483] width 236 height 39
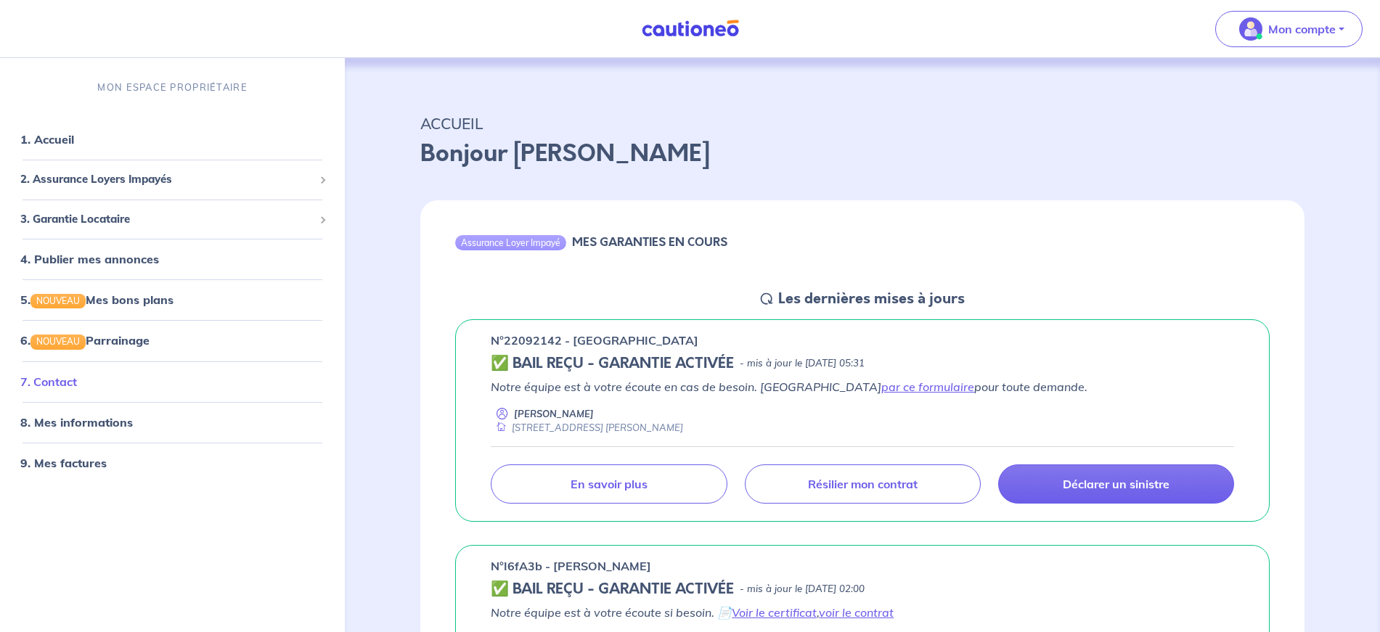
click at [77, 382] on link "7. Contact" at bounding box center [48, 381] width 57 height 15
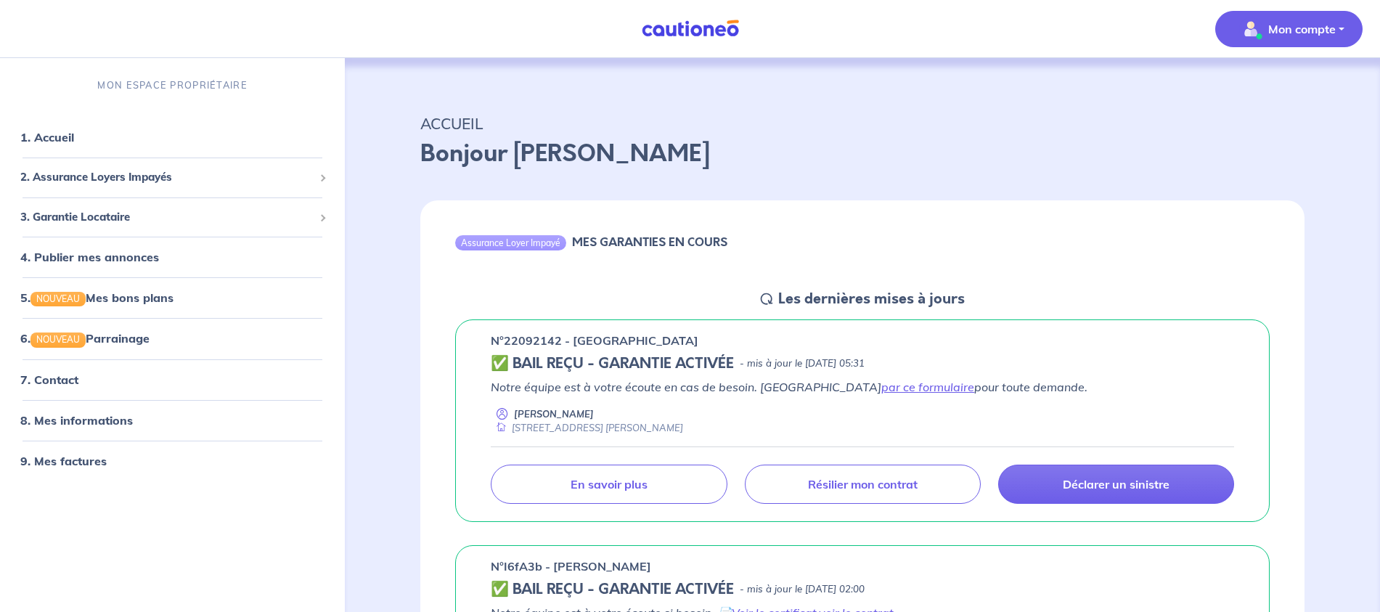
click at [1299, 32] on p "Mon compte" at bounding box center [1301, 28] width 67 height 17
click at [1263, 86] on link "Mes informations" at bounding box center [1274, 89] width 117 height 23
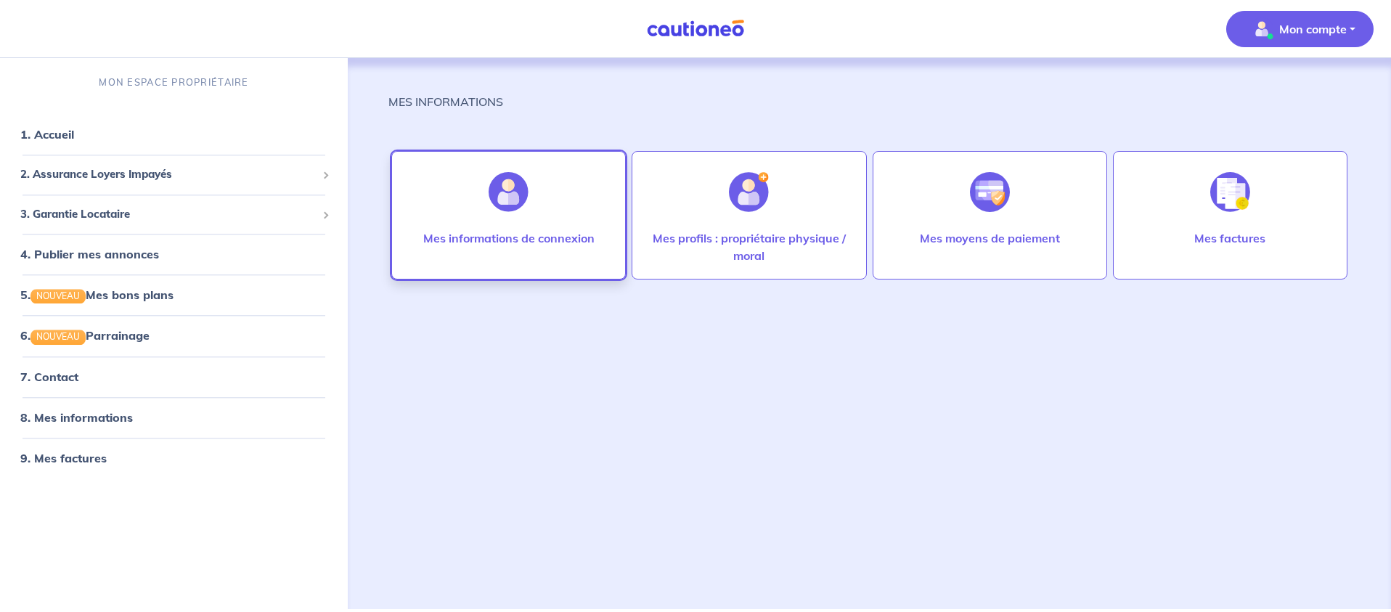
click at [499, 184] on img at bounding box center [508, 192] width 40 height 40
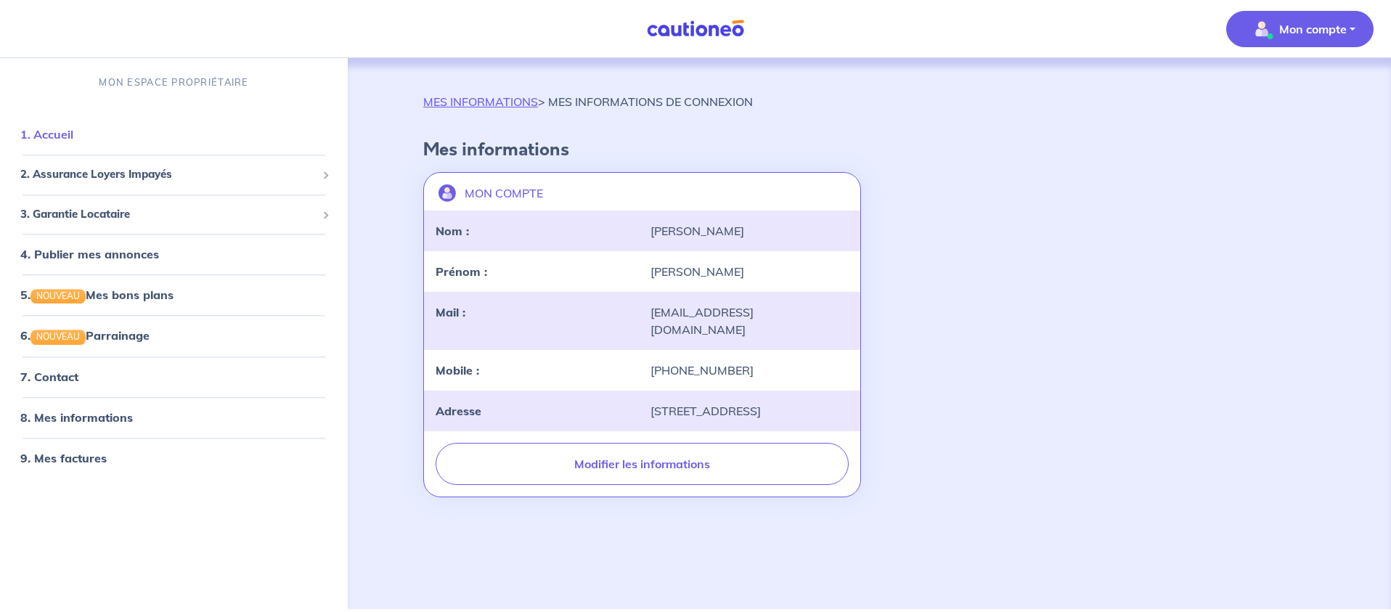
click at [68, 137] on link "1. Accueil" at bounding box center [46, 135] width 53 height 15
